Goal: Transaction & Acquisition: Purchase product/service

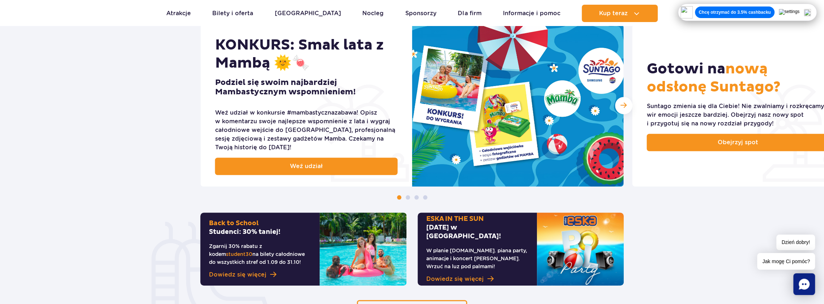
scroll to position [362, 0]
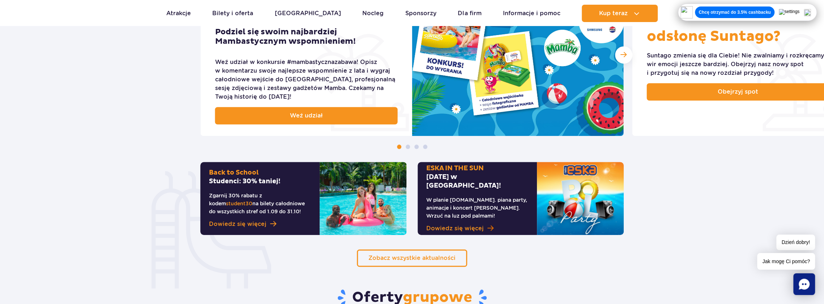
click at [489, 225] on span at bounding box center [491, 228] width 6 height 7
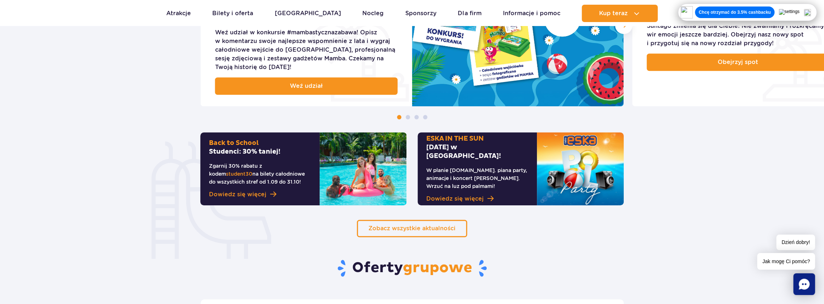
scroll to position [398, 0]
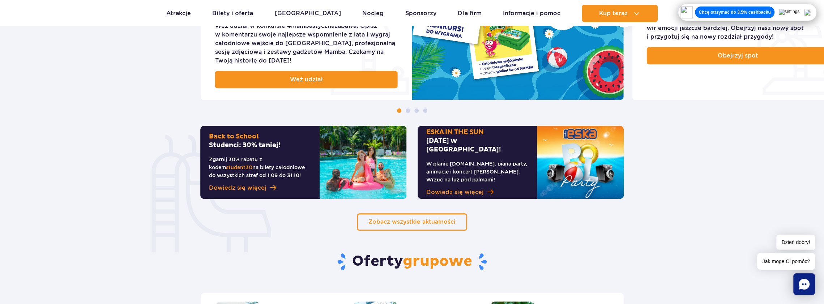
click at [452, 188] on span "Dowiedz się więcej" at bounding box center [455, 192] width 58 height 9
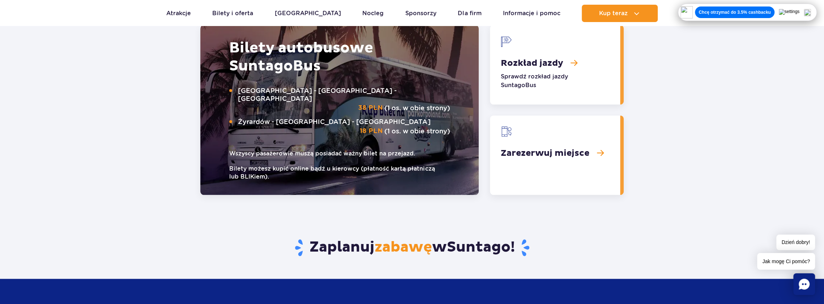
scroll to position [940, 0]
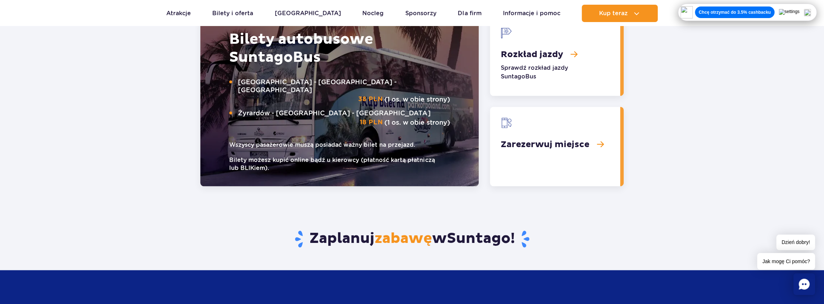
click at [557, 147] on link "Zarezerwuj miejsce" at bounding box center [555, 147] width 130 height 80
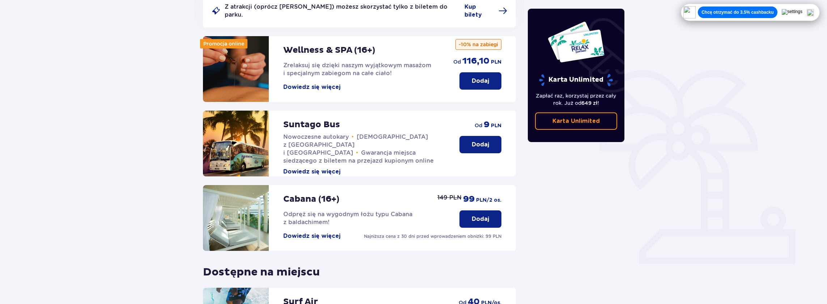
scroll to position [76, 0]
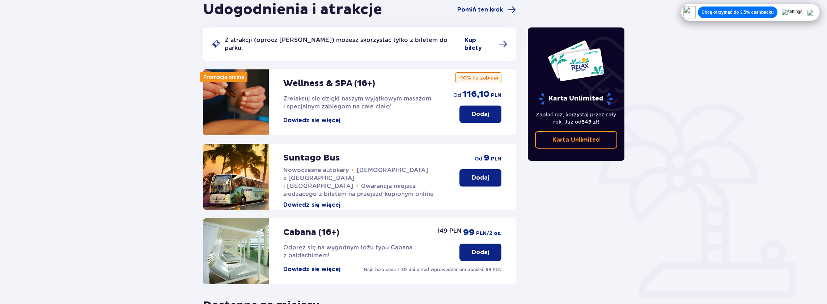
click at [485, 41] on span "Kup bilety" at bounding box center [479, 44] width 30 height 16
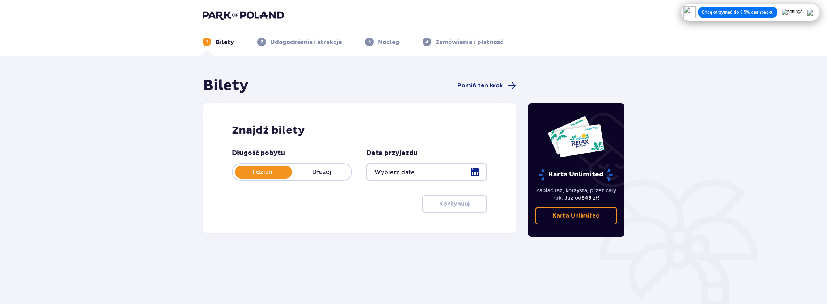
click at [473, 172] on div at bounding box center [426, 171] width 120 height 17
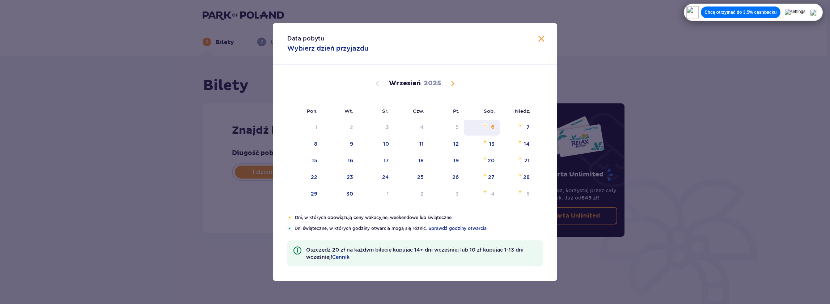
click at [491, 127] on div "6" at bounding box center [493, 127] width 4 height 7
type input "06.09.25"
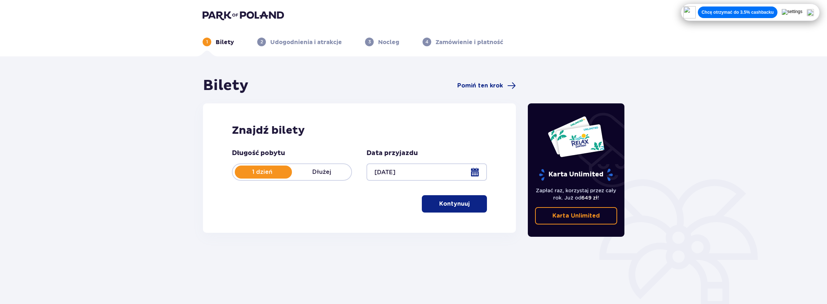
click at [458, 209] on button "Kontynuuj" at bounding box center [454, 203] width 65 height 17
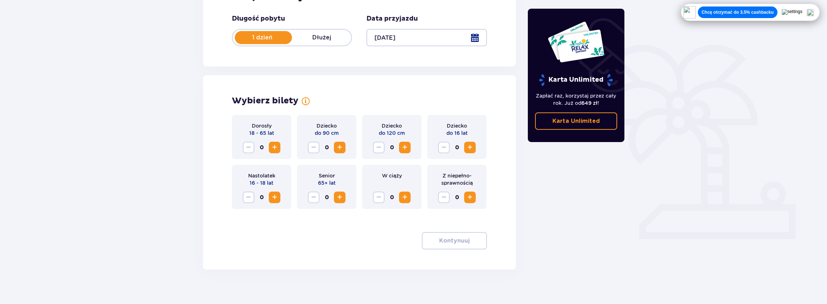
scroll to position [143, 0]
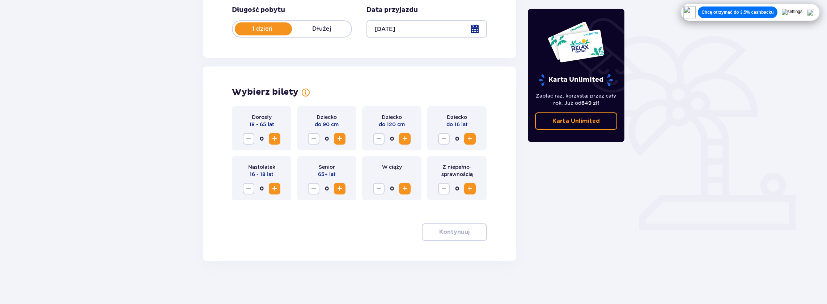
click at [591, 123] on p "Karta Unlimited" at bounding box center [575, 121] width 47 height 8
click at [561, 122] on p "Karta Unlimited" at bounding box center [575, 121] width 47 height 8
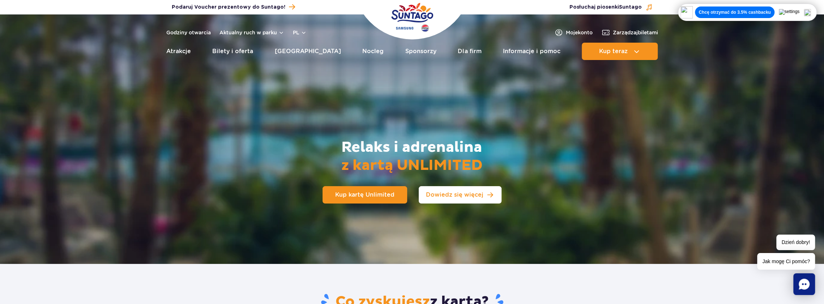
click at [476, 194] on span "Dowiedz się więcej" at bounding box center [455, 195] width 58 height 6
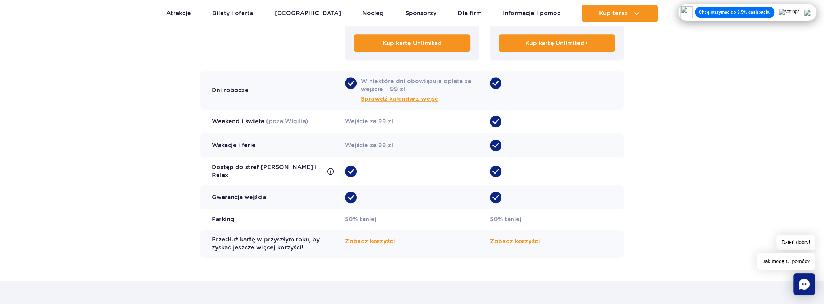
scroll to position [626, 0]
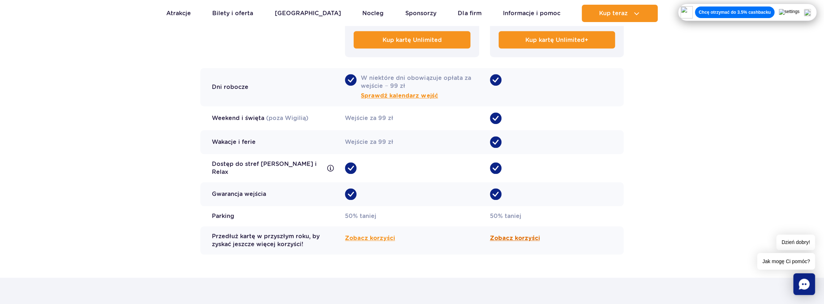
click at [520, 234] on span "Zobacz korzyści" at bounding box center [515, 238] width 50 height 9
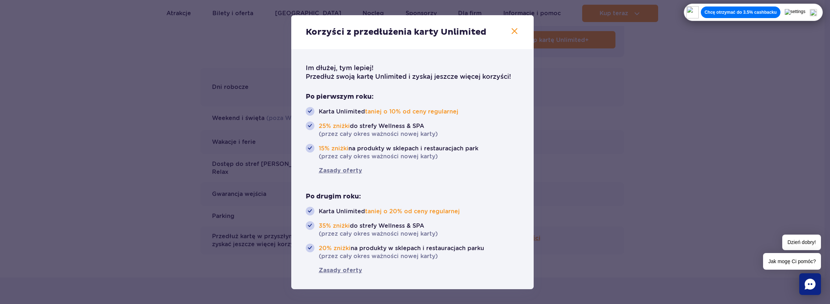
click at [514, 33] on icon "button" at bounding box center [514, 31] width 9 height 9
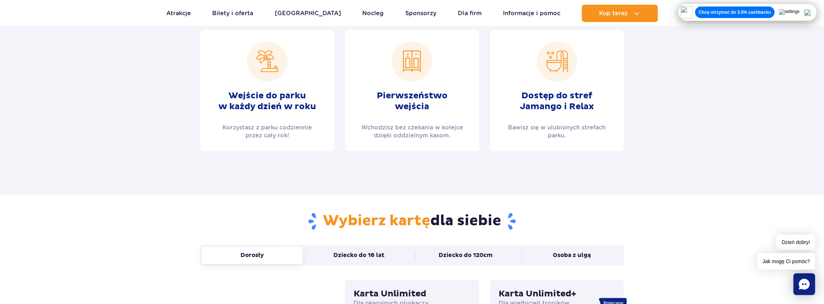
scroll to position [300, 0]
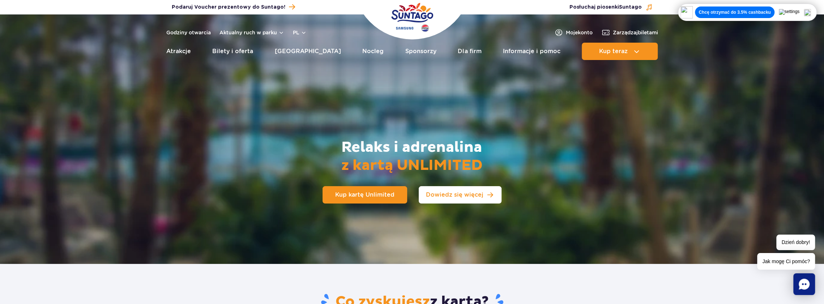
click at [459, 197] on span "Dowiedz się więcej" at bounding box center [455, 195] width 58 height 6
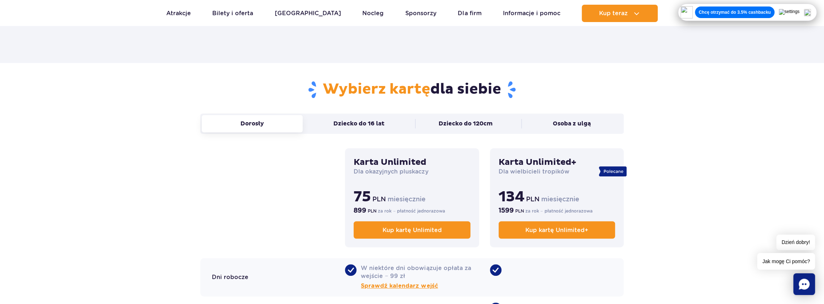
scroll to position [445, 0]
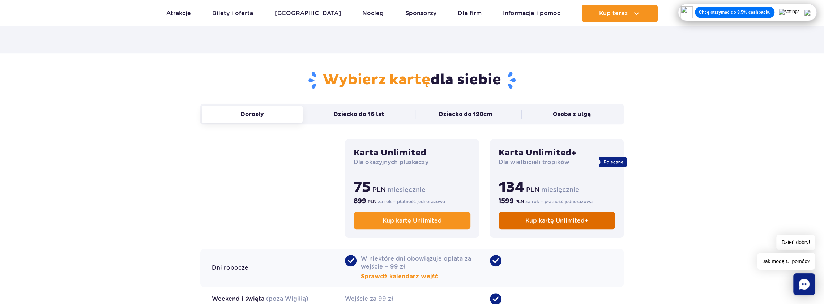
click at [548, 224] on link "Kup kartę Unlimited+" at bounding box center [557, 220] width 116 height 17
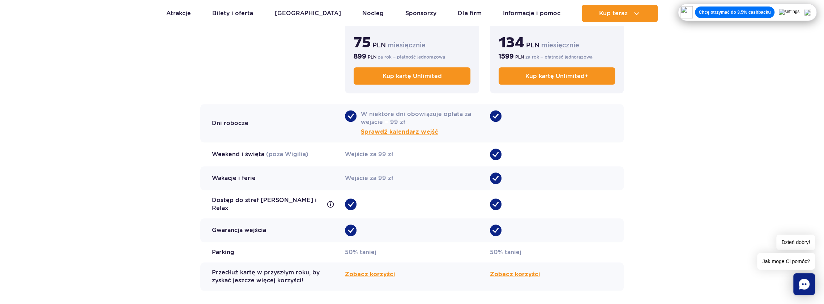
scroll to position [626, 0]
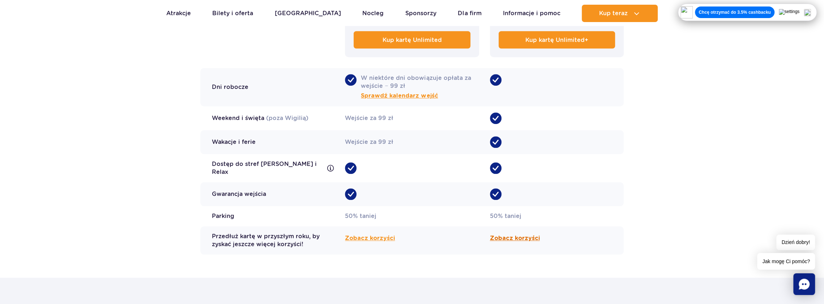
click at [494, 234] on span "Zobacz korzyści" at bounding box center [515, 238] width 50 height 9
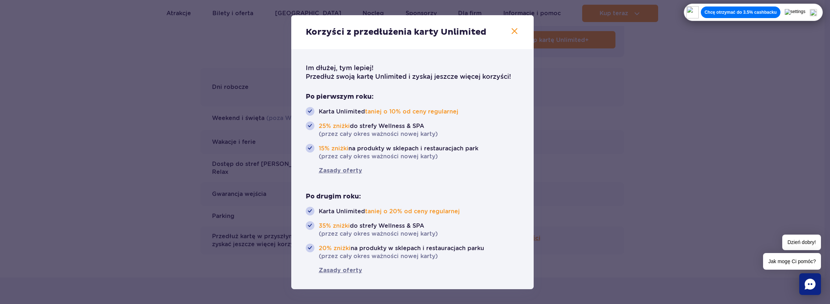
click at [516, 31] on icon "button" at bounding box center [514, 31] width 9 height 9
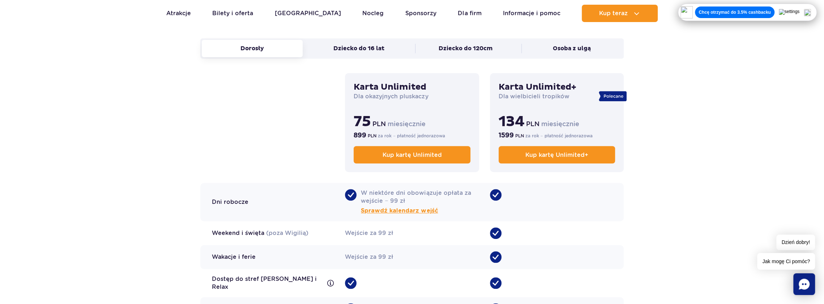
scroll to position [481, 0]
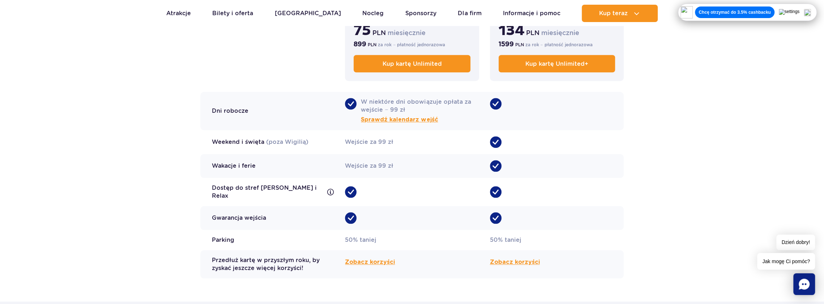
scroll to position [615, 0]
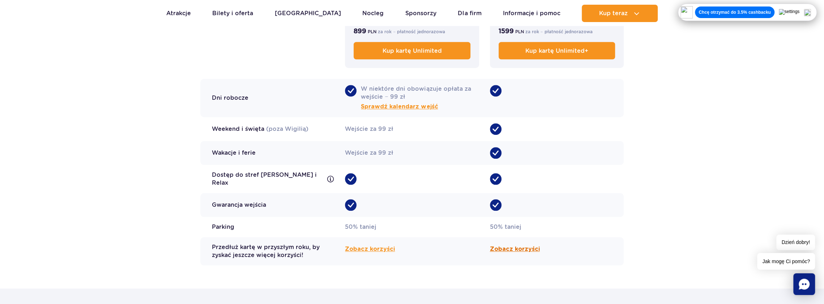
click at [506, 245] on span "Zobacz korzyści" at bounding box center [515, 249] width 50 height 9
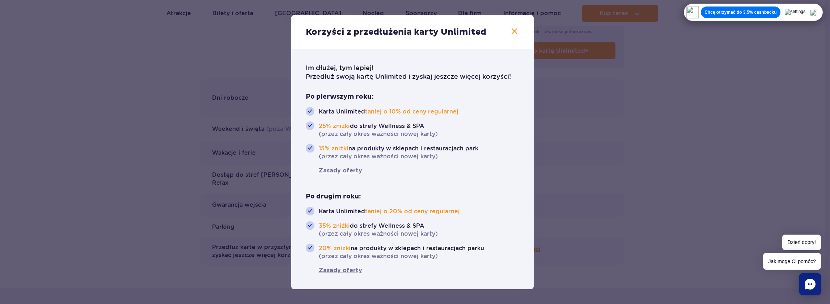
click at [514, 31] on icon "button" at bounding box center [514, 31] width 6 height 6
